Goal: Task Accomplishment & Management: Complete application form

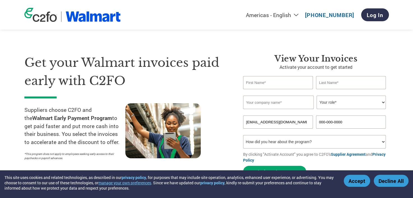
click at [58, 38] on div "Get your Walmart invoices paid early with C2FO Suppliers choose C2FO and the Wa…" at bounding box center [206, 105] width 364 height 149
click at [268, 82] on input "text" at bounding box center [278, 82] width 70 height 13
type input "[PERSON_NAME]"
type input "IPSC"
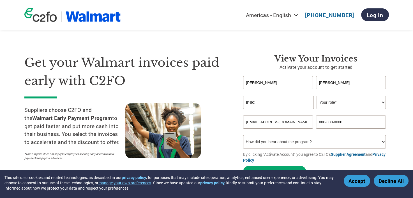
click at [380, 100] on select "Your role* CFO Controller Credit Manager Finance Director Treasurer CEO Preside…" at bounding box center [350, 102] width 69 height 13
select select "ACCOUNTS_RECEIVABLE"
click at [316, 96] on select "Your role* CFO Controller Credit Manager Finance Director Treasurer CEO Preside…" at bounding box center [350, 102] width 69 height 13
click at [346, 121] on input "000-000-0000" at bounding box center [351, 122] width 70 height 13
drag, startPoint x: 346, startPoint y: 121, endPoint x: 315, endPoint y: 122, distance: 31.1
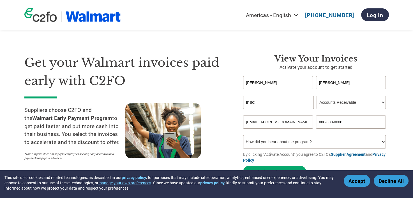
click at [315, 122] on div "[EMAIL_ADDRESS][DOMAIN_NAME] 000-000-0000" at bounding box center [316, 122] width 146 height 13
paste input "800.446.0698"
click at [362, 144] on select "How did you hear about the program? Received a letter Email Social Media Online…" at bounding box center [314, 141] width 143 height 13
click at [408, 117] on section "Get your Walmart invoices paid early with C2FO Suppliers choose C2FO and the Wa…" at bounding box center [206, 110] width 413 height 176
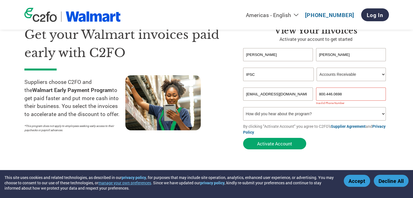
click at [326, 94] on input "800.446.0698" at bounding box center [351, 94] width 70 height 13
click at [333, 94] on input "800-446.0698" at bounding box center [351, 94] width 70 height 13
click at [354, 149] on form "[PERSON_NAME] Invalid first name or first name is too long Invalid last name or…" at bounding box center [316, 100] width 146 height 104
click at [272, 144] on button "Activate Account" at bounding box center [274, 143] width 63 height 11
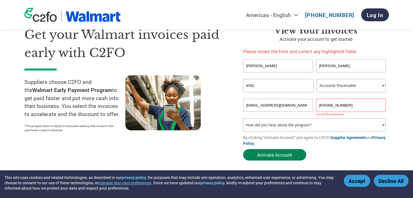
click at [271, 156] on button "Activate Account" at bounding box center [274, 154] width 63 height 11
drag, startPoint x: 348, startPoint y: 104, endPoint x: 315, endPoint y: 104, distance: 33.6
click at [315, 104] on div "[EMAIL_ADDRESS][DOMAIN_NAME] [PHONE_NUMBER]" at bounding box center [316, 105] width 146 height 13
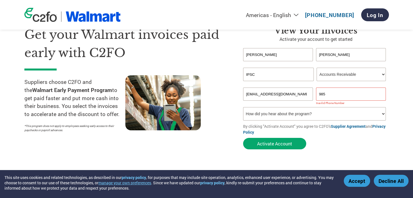
type input "9859811998"
click at [281, 143] on button "Activate Account" at bounding box center [274, 143] width 63 height 11
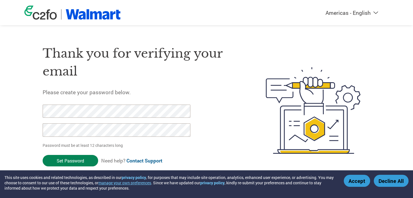
click at [85, 159] on input "Set Password" at bounding box center [70, 160] width 55 height 11
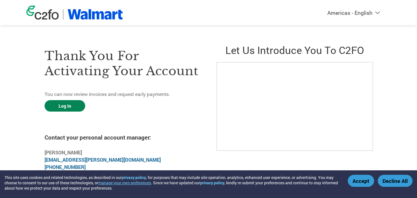
click at [70, 105] on link "Log In" at bounding box center [65, 105] width 41 height 11
